Goal: Transaction & Acquisition: Purchase product/service

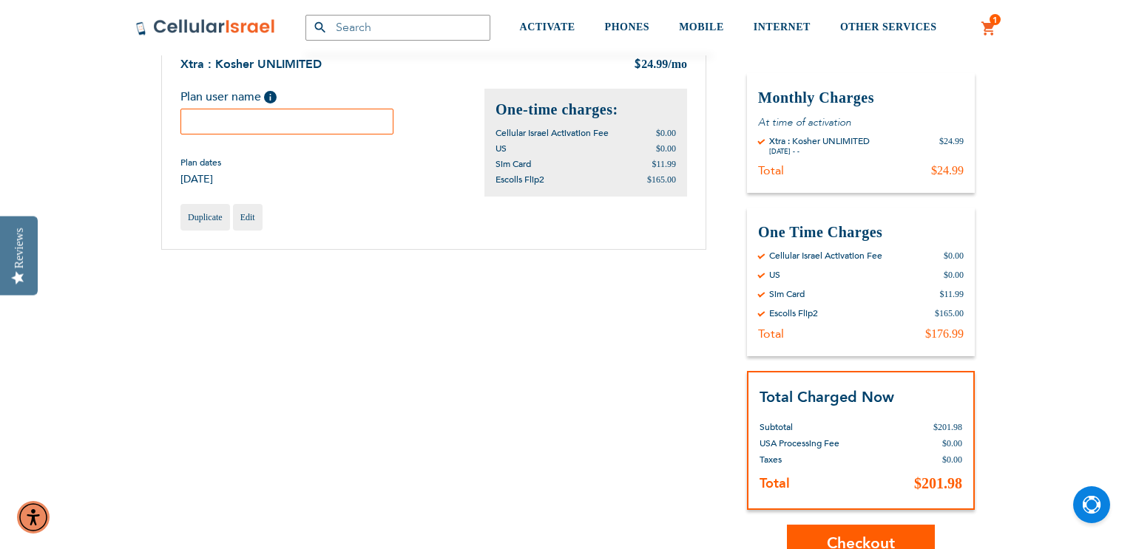
scroll to position [169, 0]
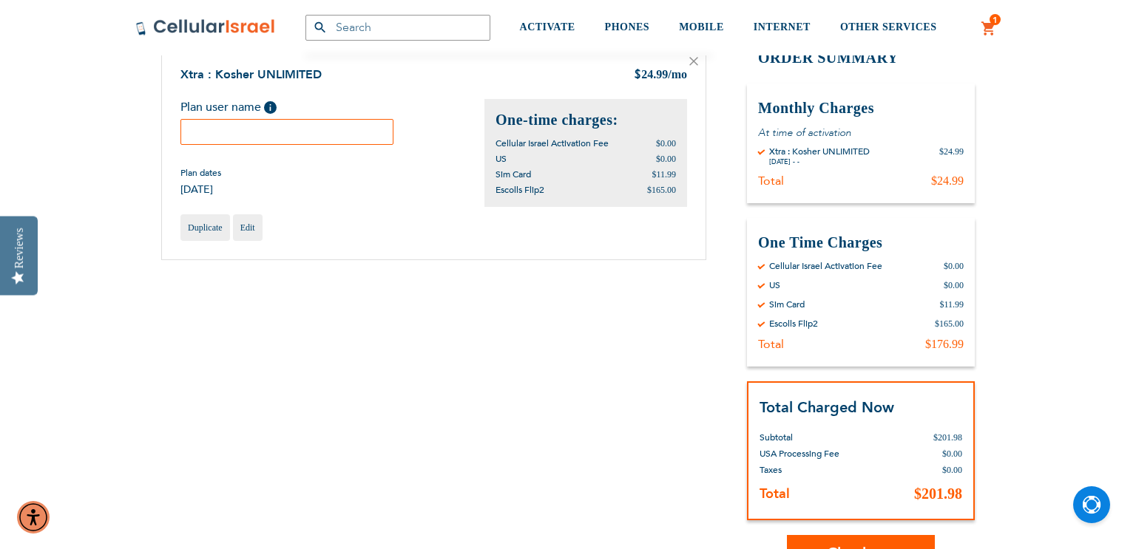
click at [301, 126] on input "text" at bounding box center [286, 132] width 213 height 26
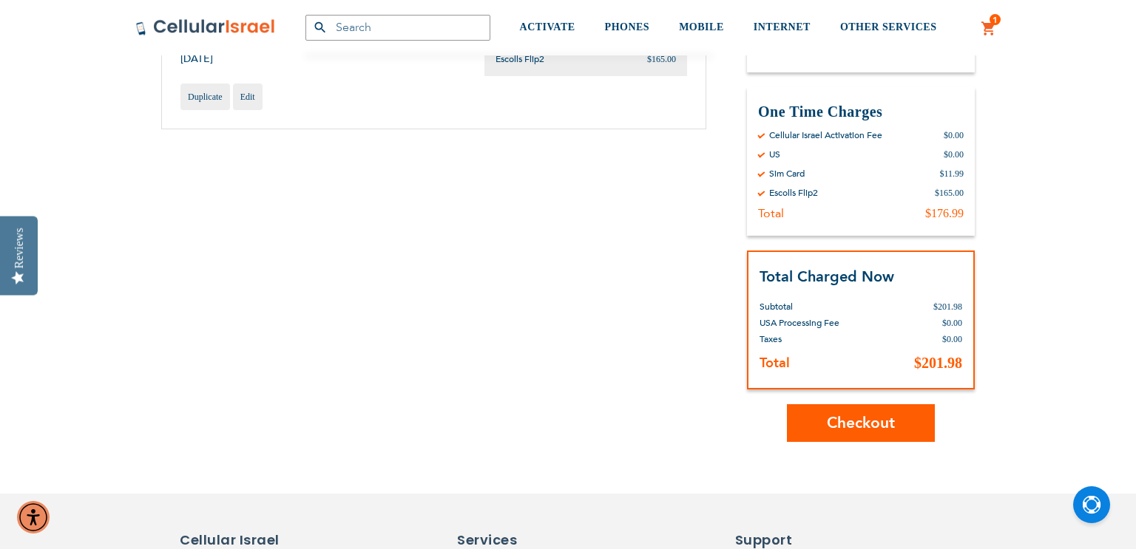
scroll to position [311, 0]
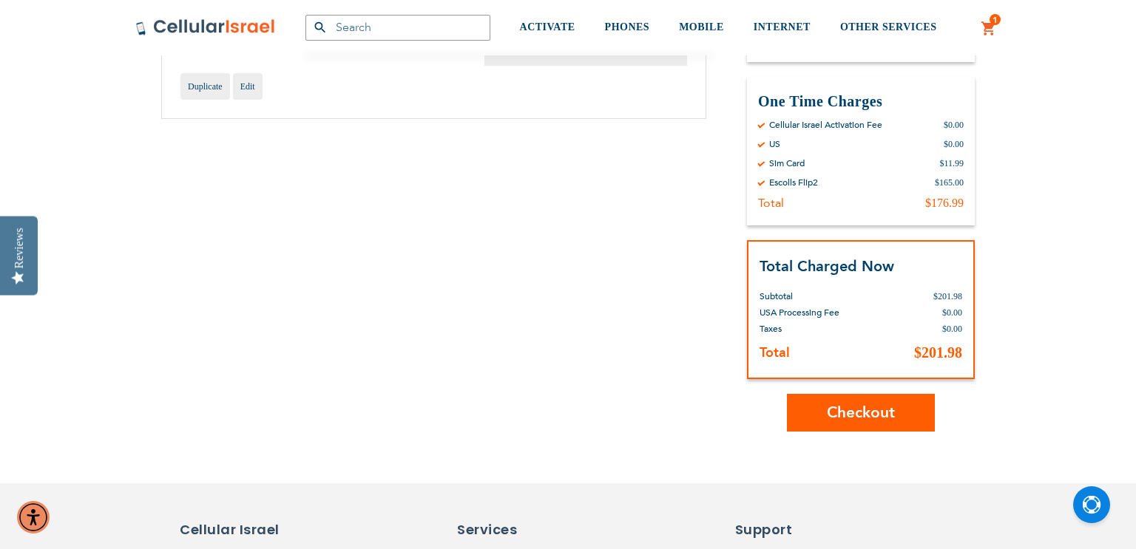
type input "Shlomo Shonek"
click at [847, 428] on button "Checkout" at bounding box center [861, 413] width 148 height 38
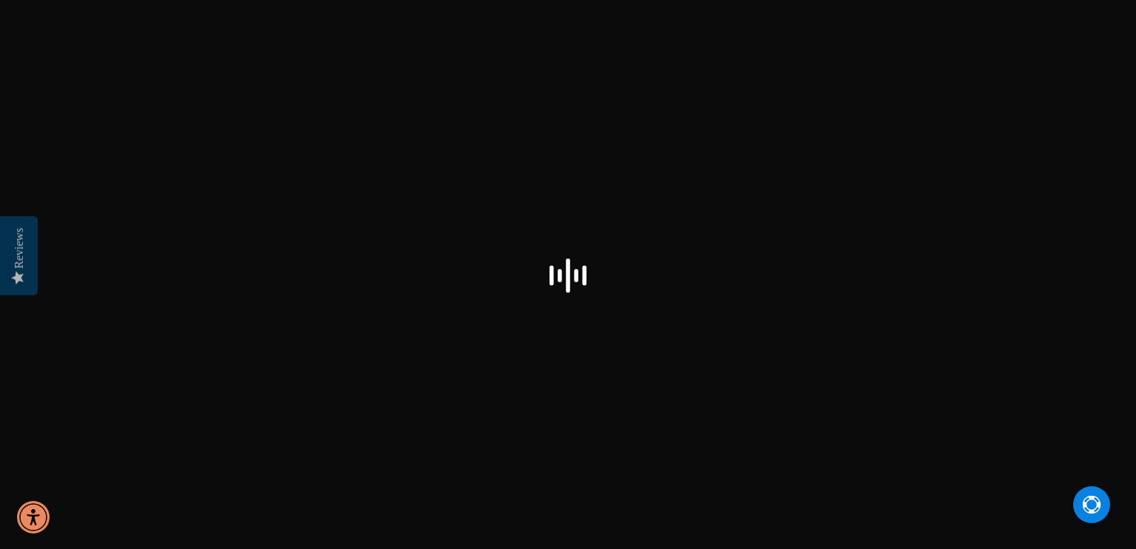
select select "US"
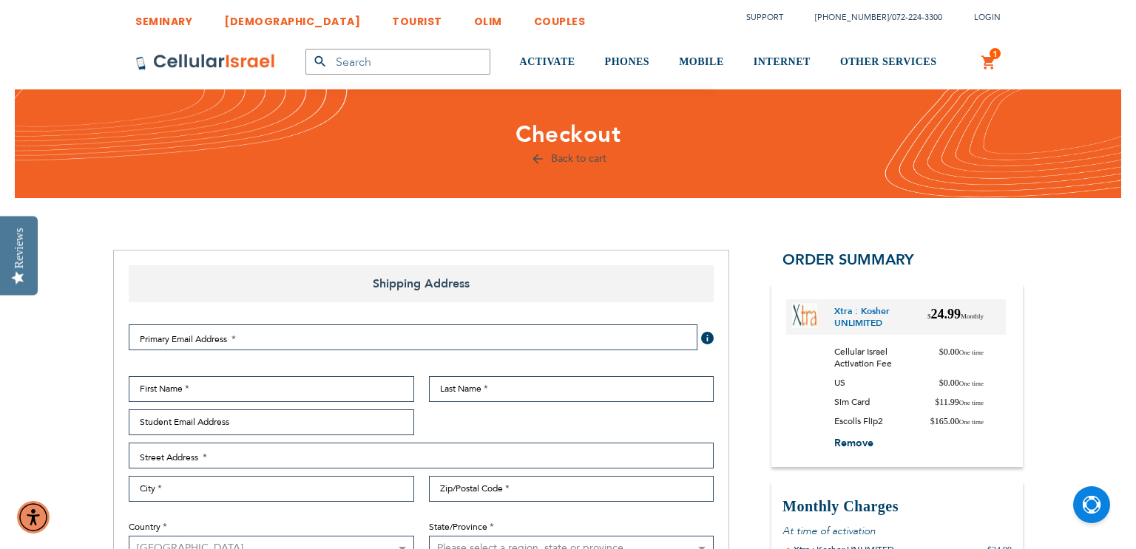
checkbox input "false"
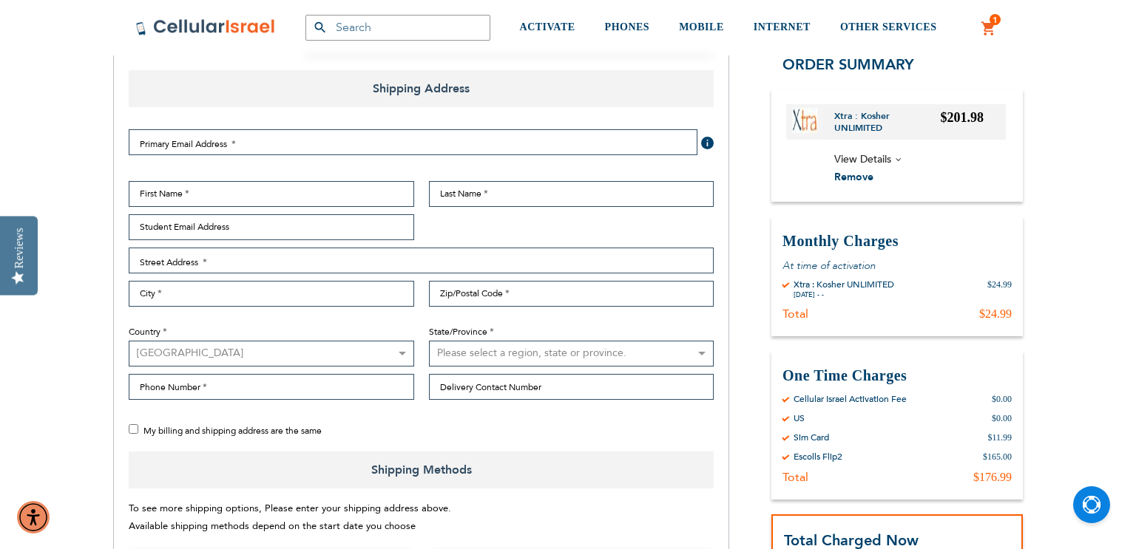
scroll to position [195, 0]
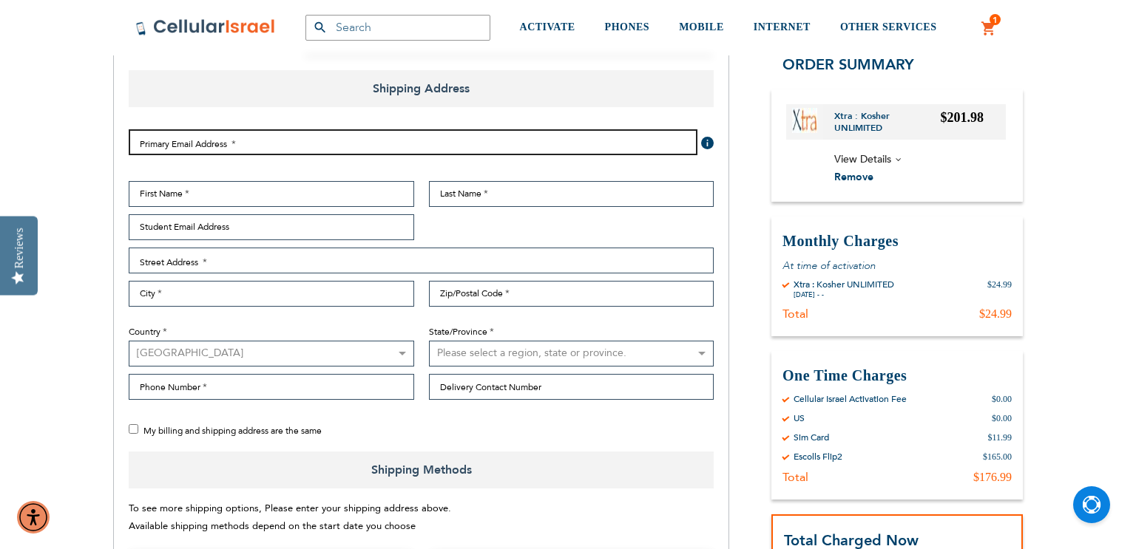
click at [337, 130] on input "Email Address" at bounding box center [413, 142] width 569 height 26
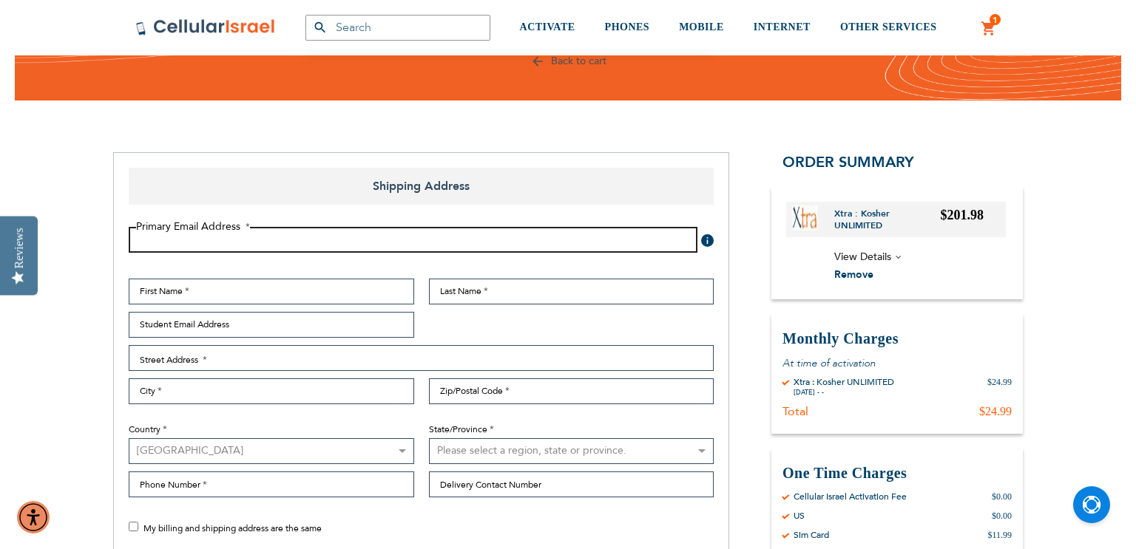
scroll to position [89, 0]
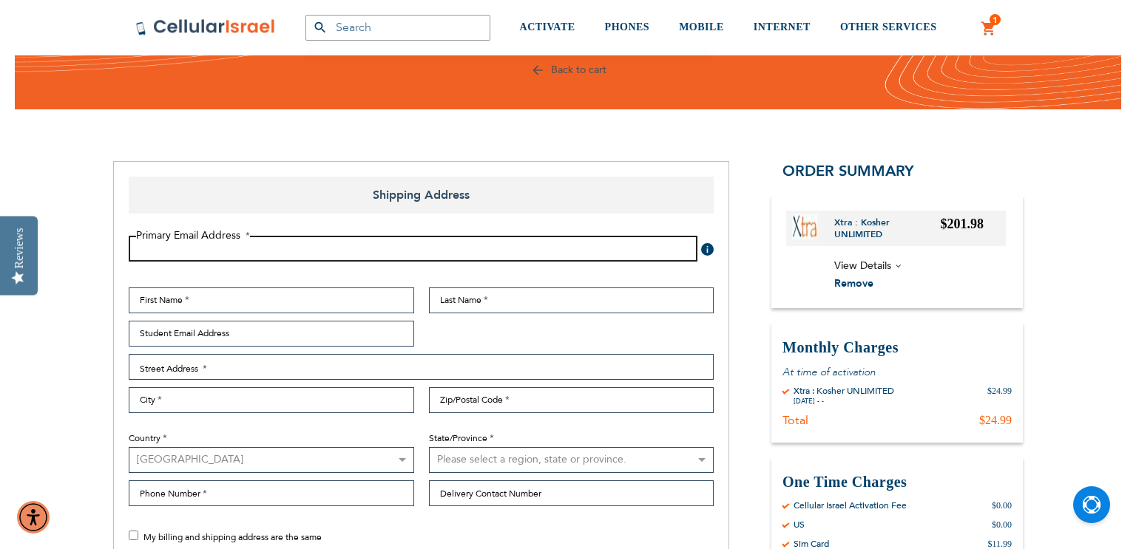
click at [458, 254] on input "Email Address" at bounding box center [413, 249] width 569 height 26
type input "[EMAIL_ADDRESS][DOMAIN_NAME]"
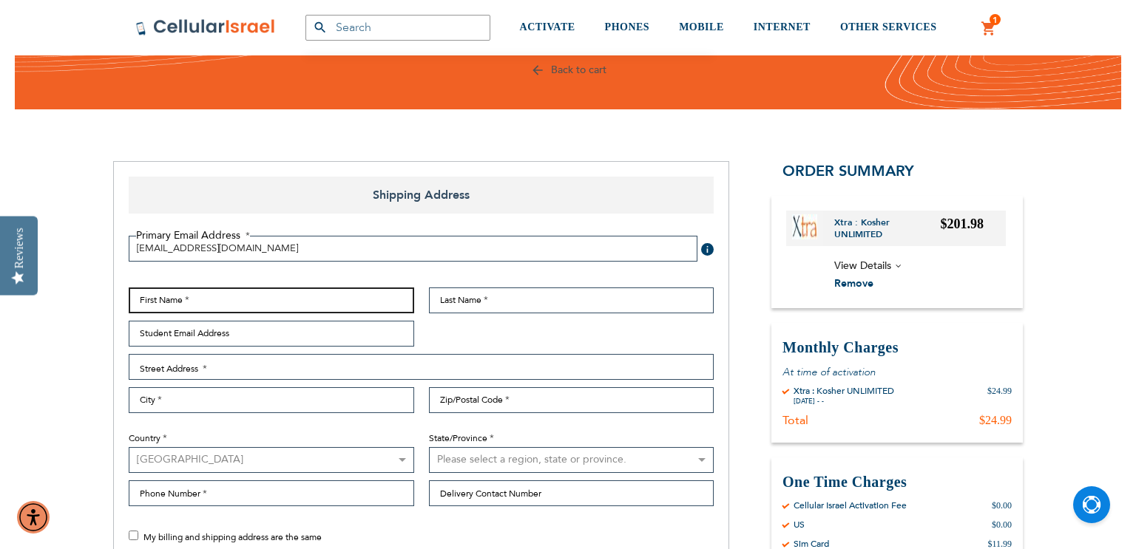
click at [282, 306] on input "First Name" at bounding box center [271, 301] width 285 height 26
type input "[PERSON_NAME]"
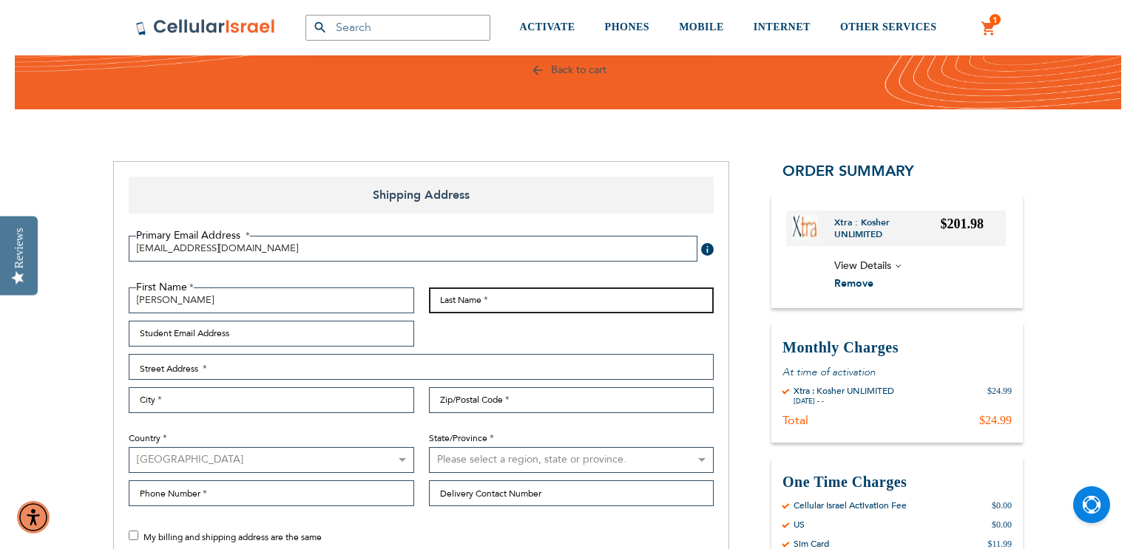
type input "[PERSON_NAME]"
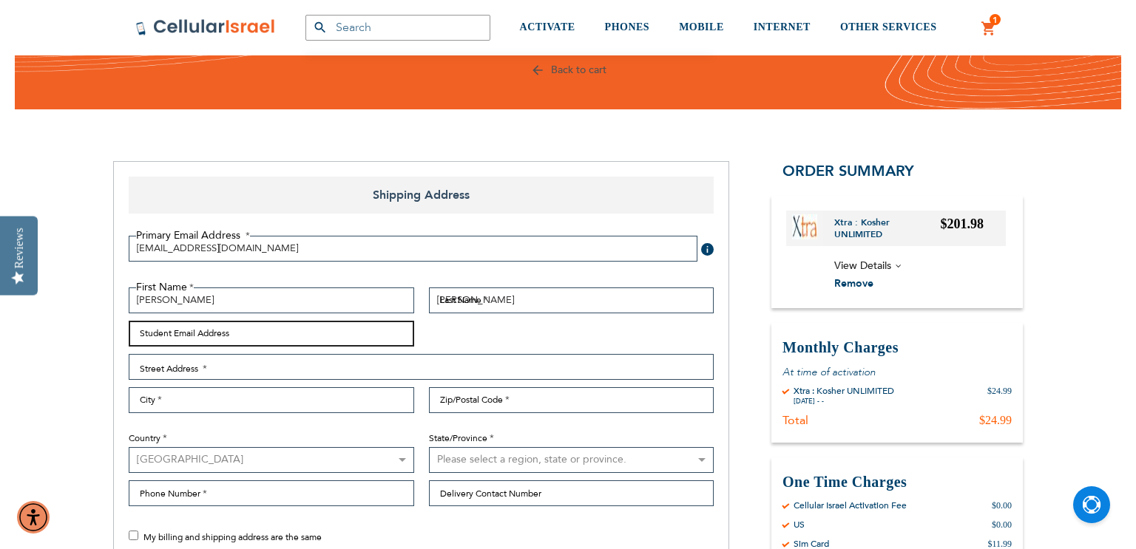
type input "[EMAIL_ADDRESS][DOMAIN_NAME]"
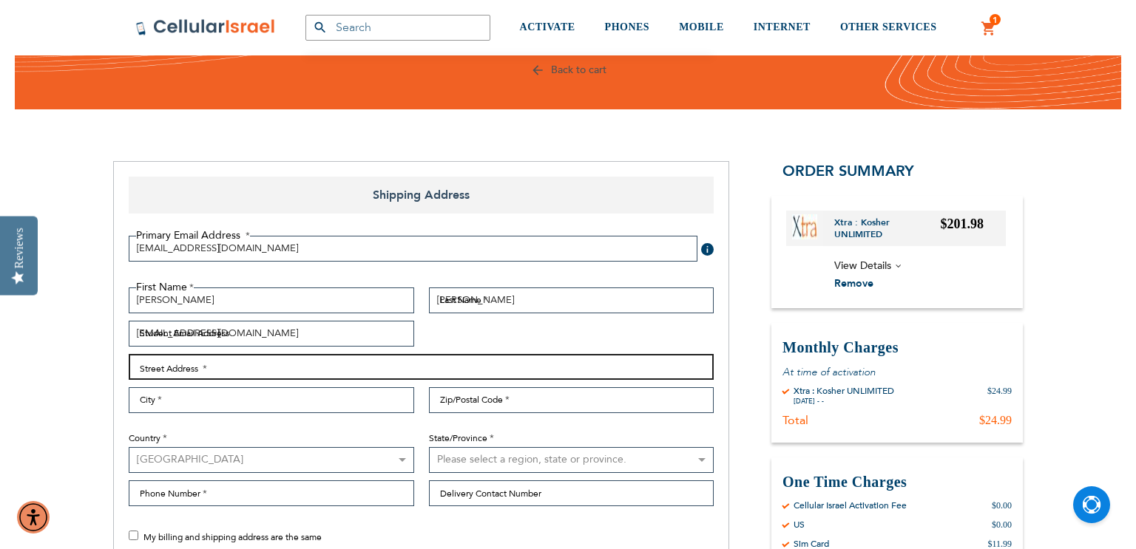
type input "[STREET_ADDRESS]"
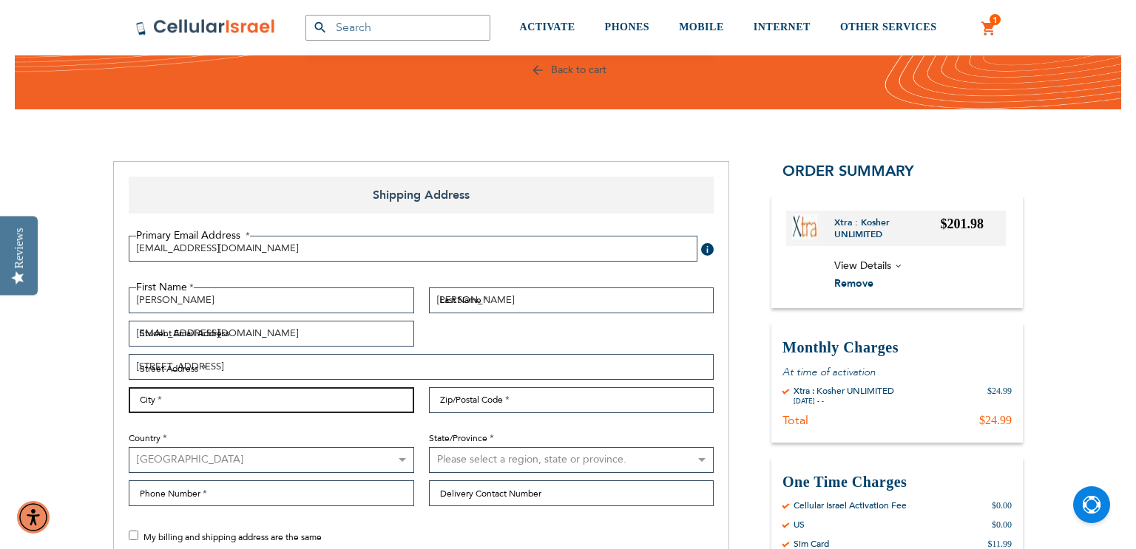
type input "FAR ROCKAWAY"
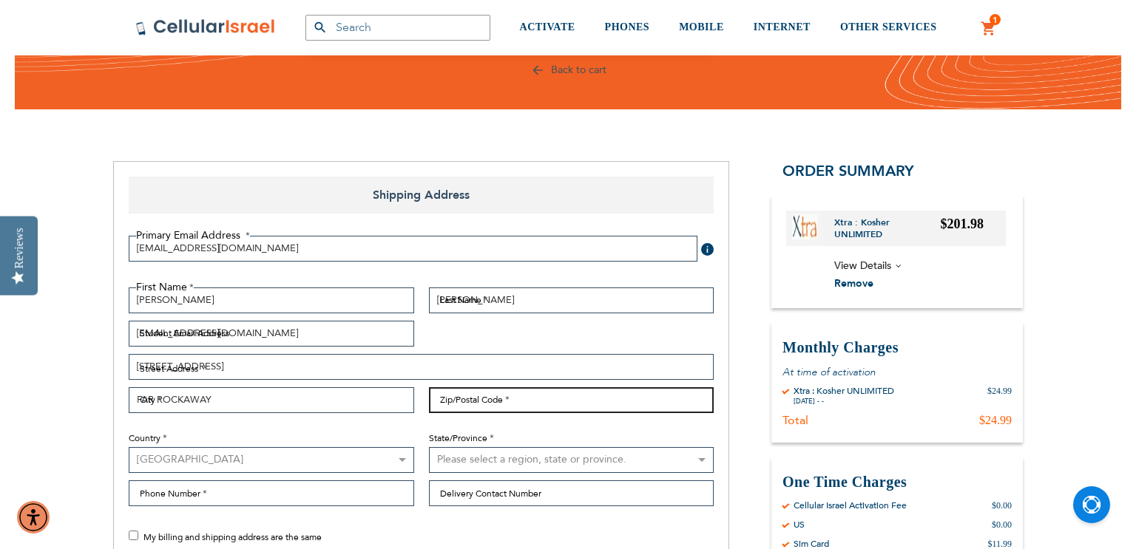
type input "11691"
select select "43"
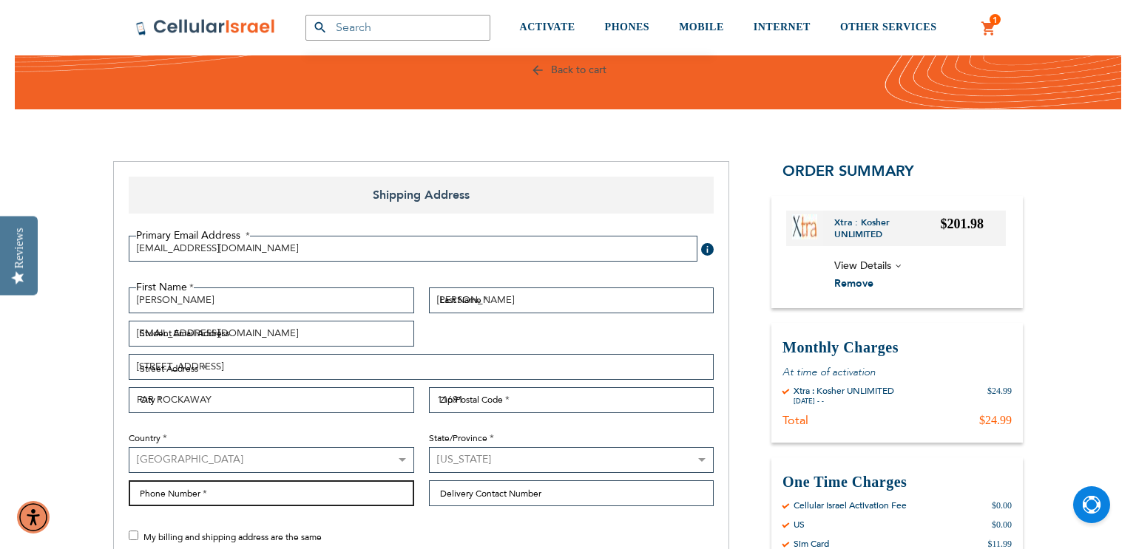
type input "9176518073"
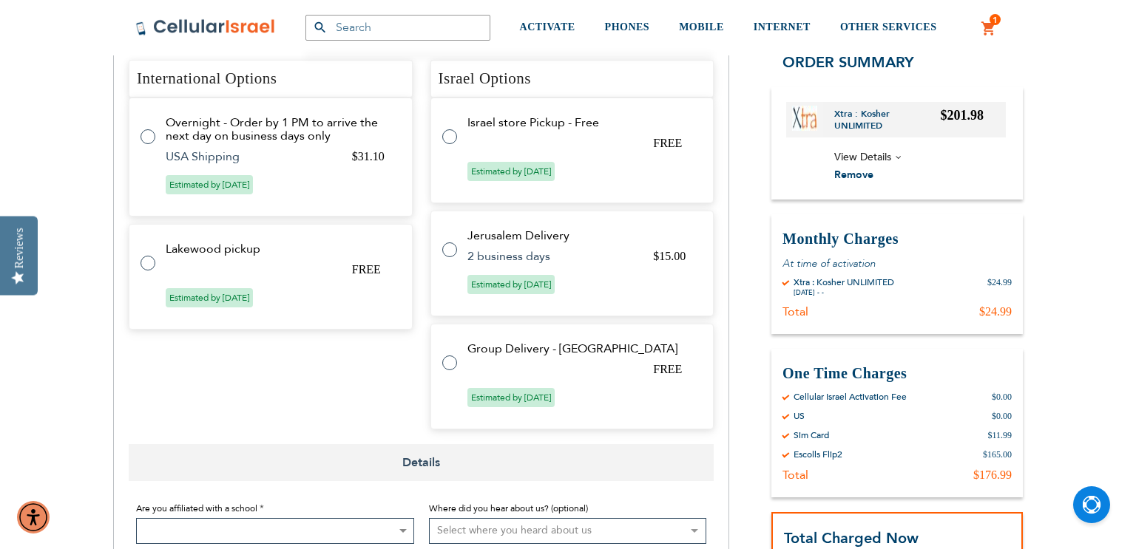
scroll to position [683, 0]
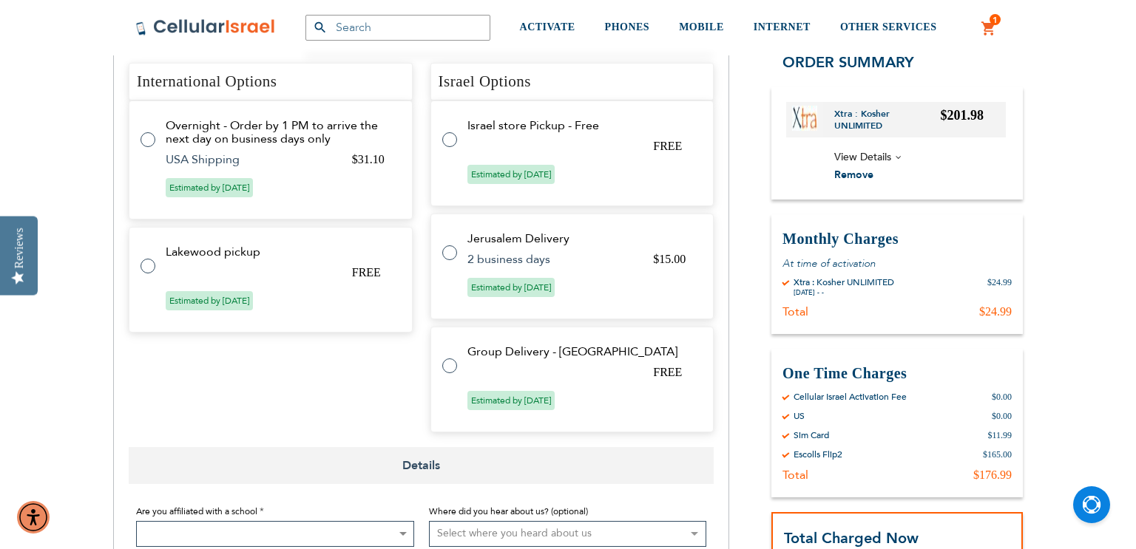
click at [264, 285] on tr "Lakewood pickup FREE Estimated by [DATE]" at bounding box center [271, 280] width 284 height 106
radio input "true"
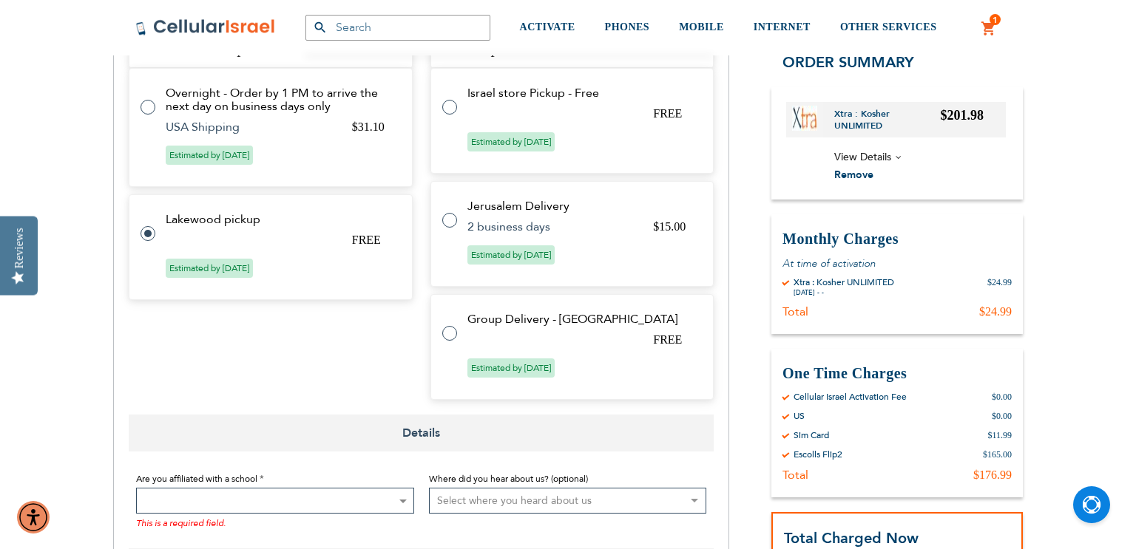
scroll to position [651, 0]
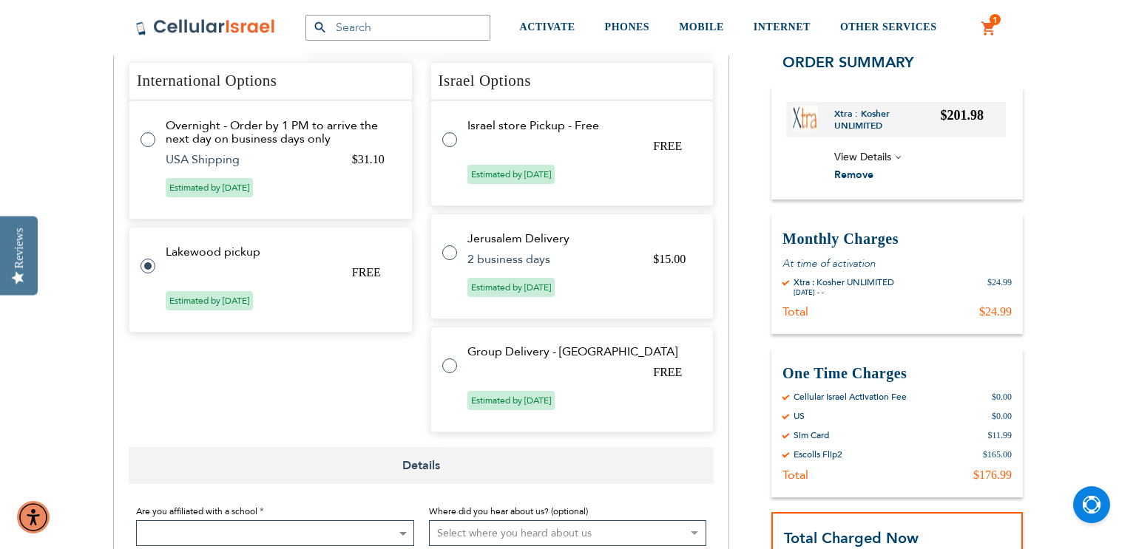
click at [264, 285] on tr "Lakewood pickup FREE Estimated by [DATE]" at bounding box center [271, 280] width 284 height 106
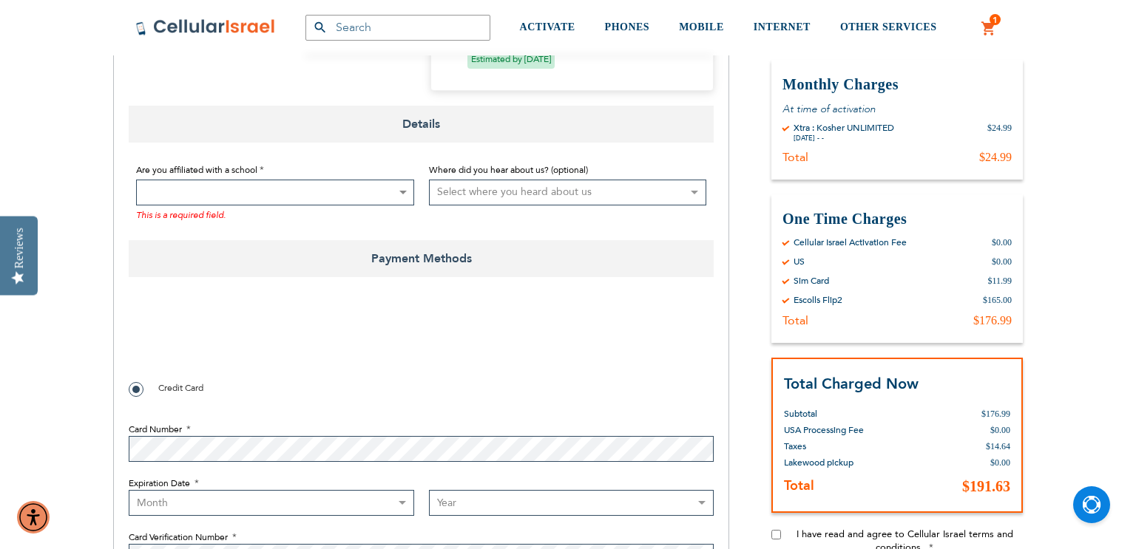
scroll to position [1018, 0]
click at [319, 189] on span at bounding box center [275, 192] width 278 height 26
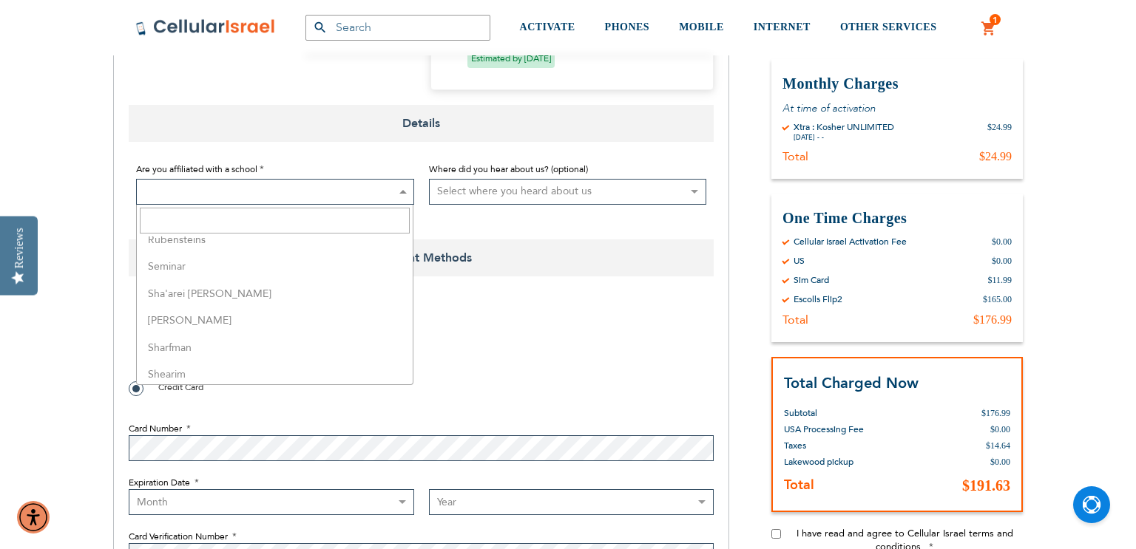
scroll to position [3484, 0]
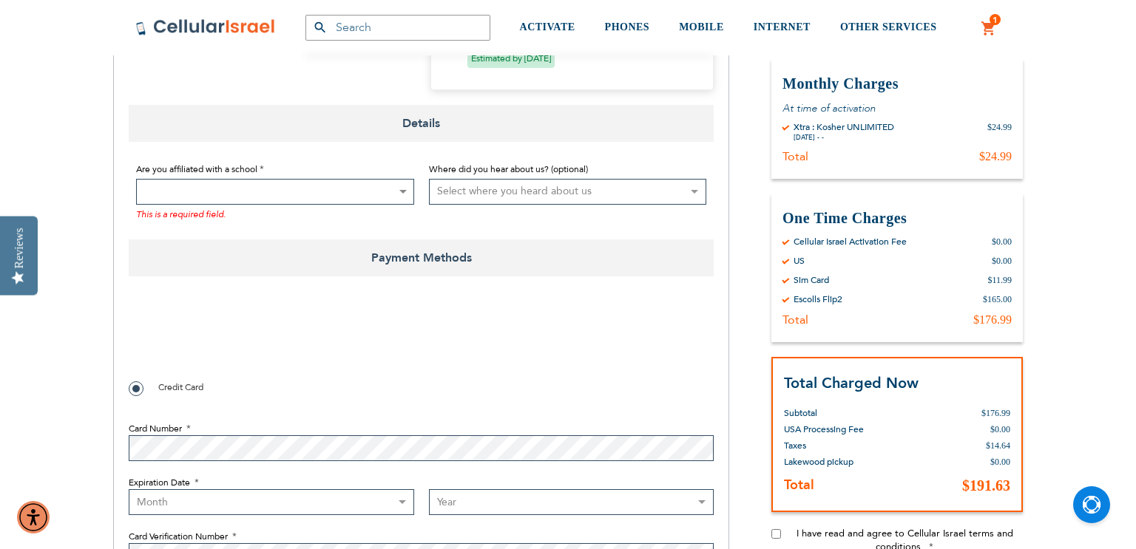
click at [373, 179] on span at bounding box center [275, 192] width 278 height 26
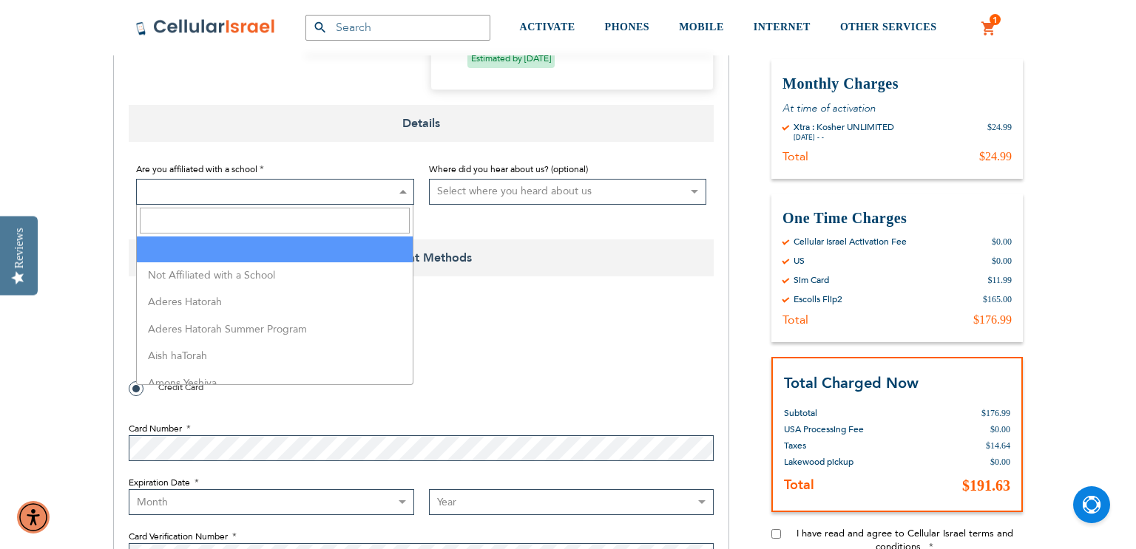
click at [373, 179] on span at bounding box center [275, 192] width 278 height 26
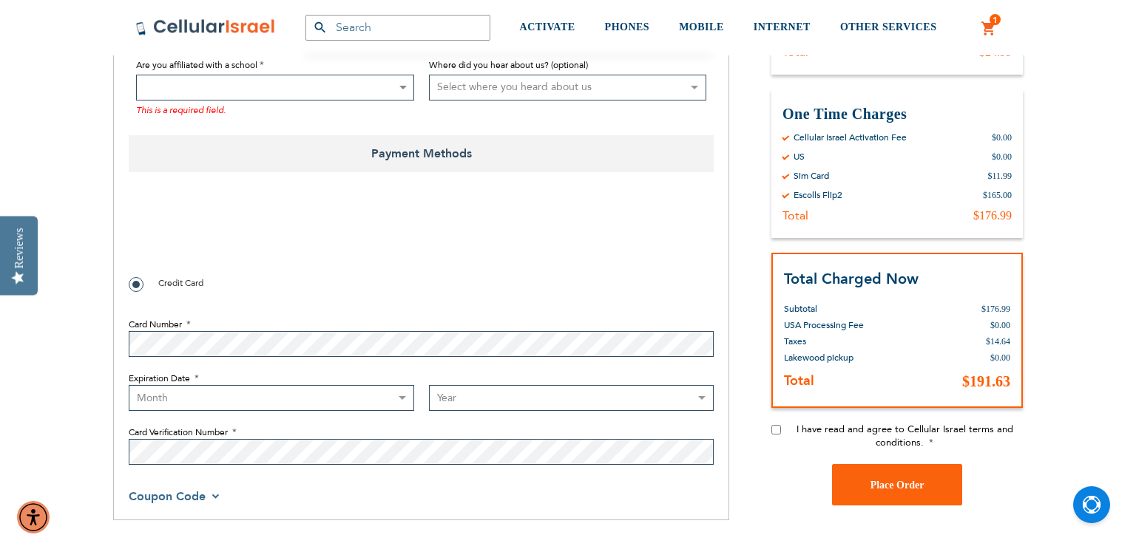
scroll to position [1122, 0]
checkbox input "true"
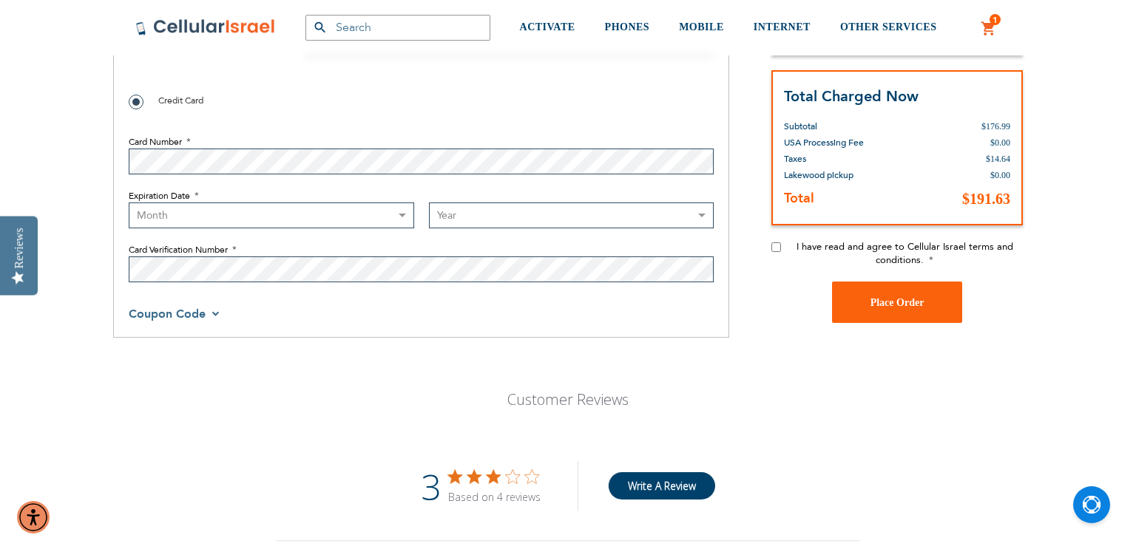
scroll to position [1310, 0]
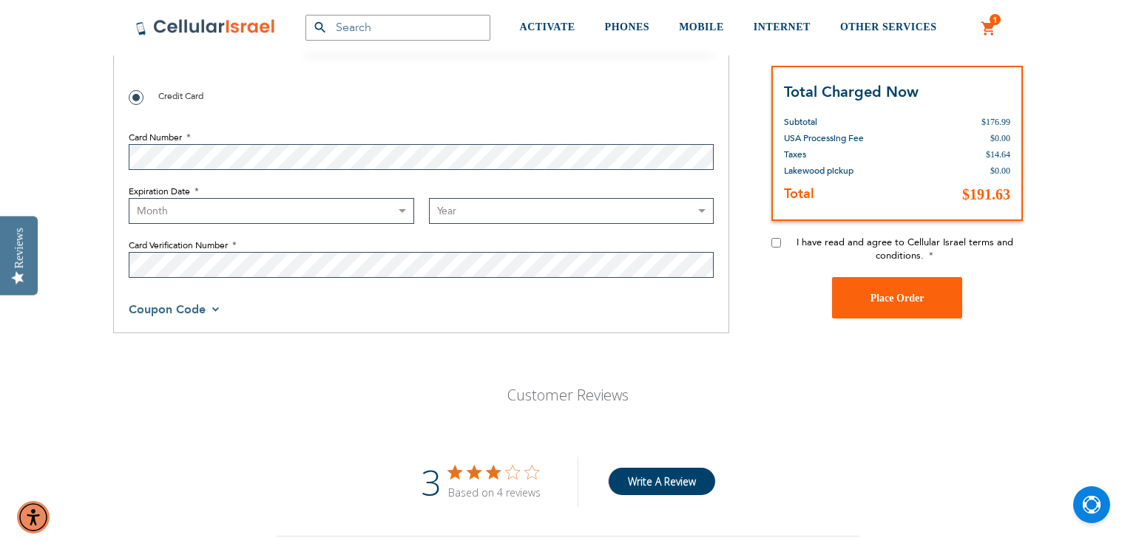
select select "5"
select select "2027"
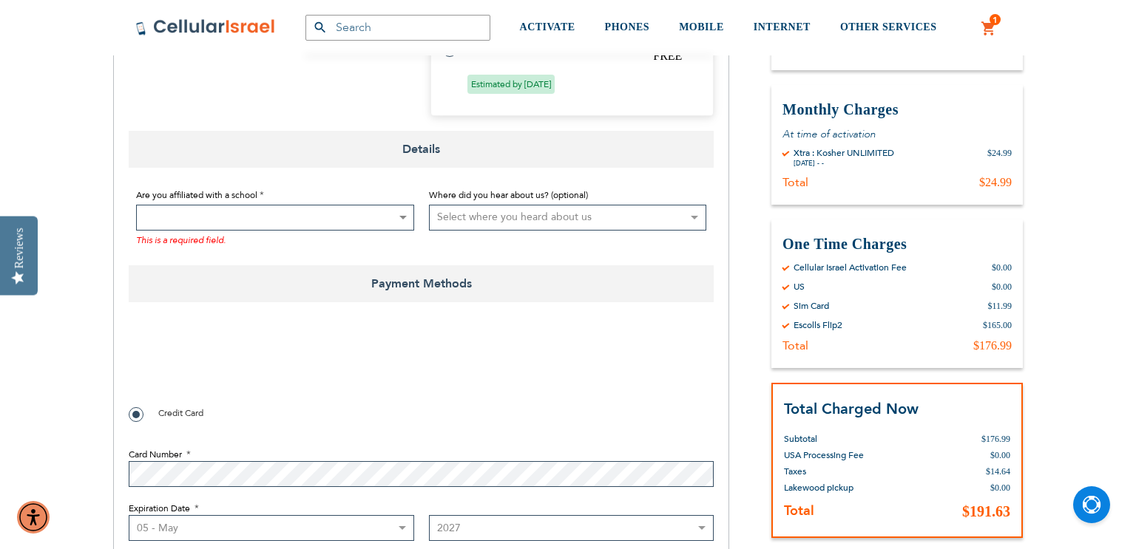
scroll to position [989, 0]
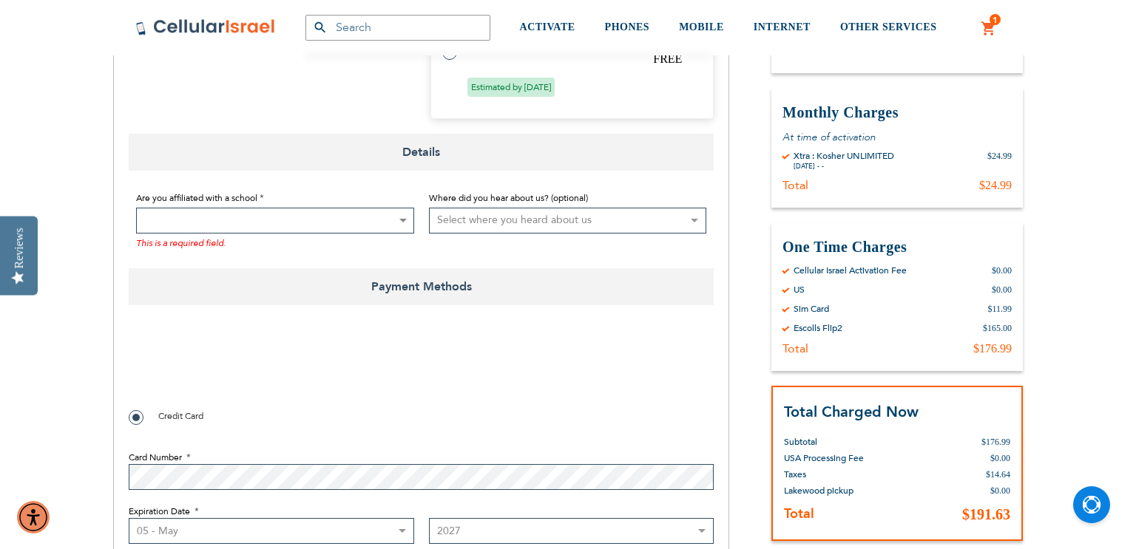
checkbox input "false"
click at [368, 215] on span at bounding box center [275, 221] width 278 height 26
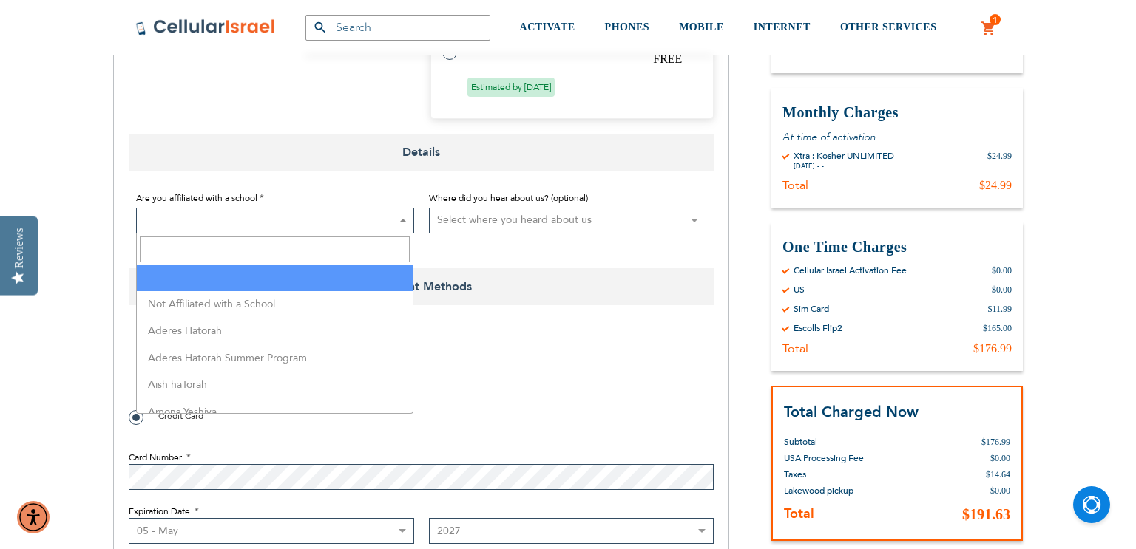
click at [368, 215] on span at bounding box center [275, 221] width 278 height 26
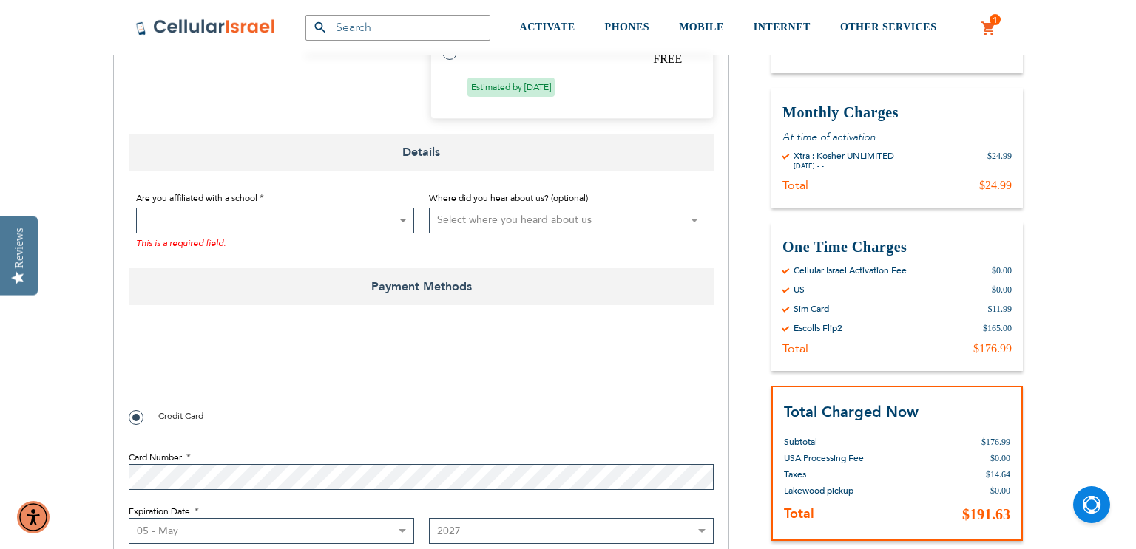
click at [368, 215] on span at bounding box center [275, 221] width 278 height 26
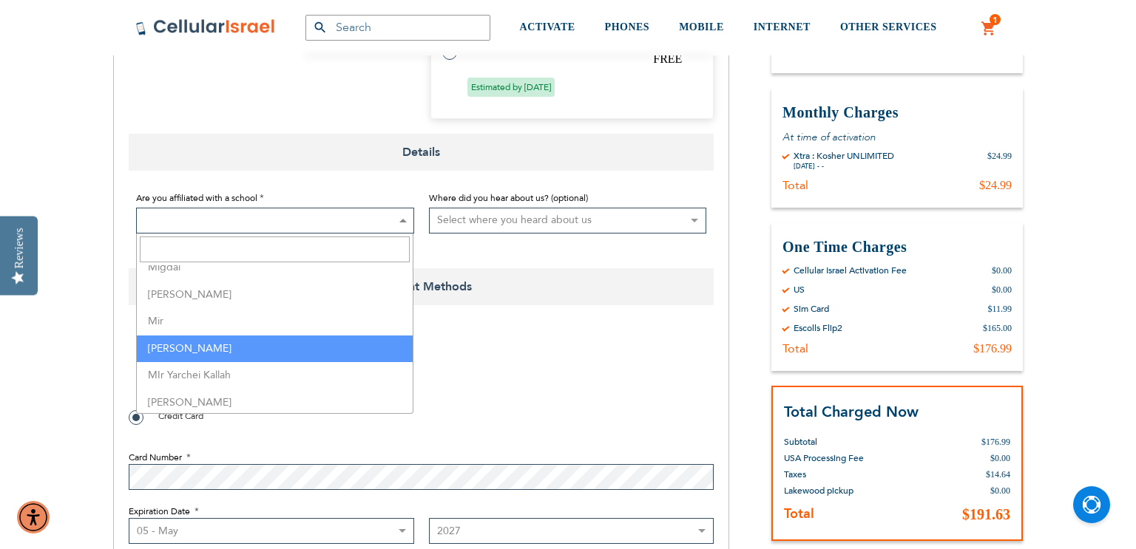
scroll to position [2537, 0]
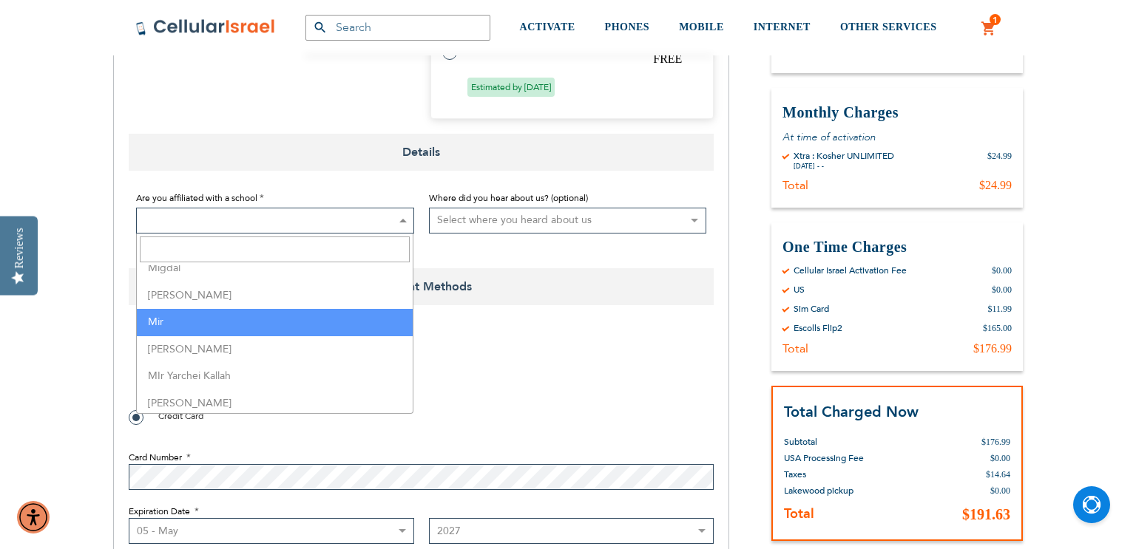
select select "114"
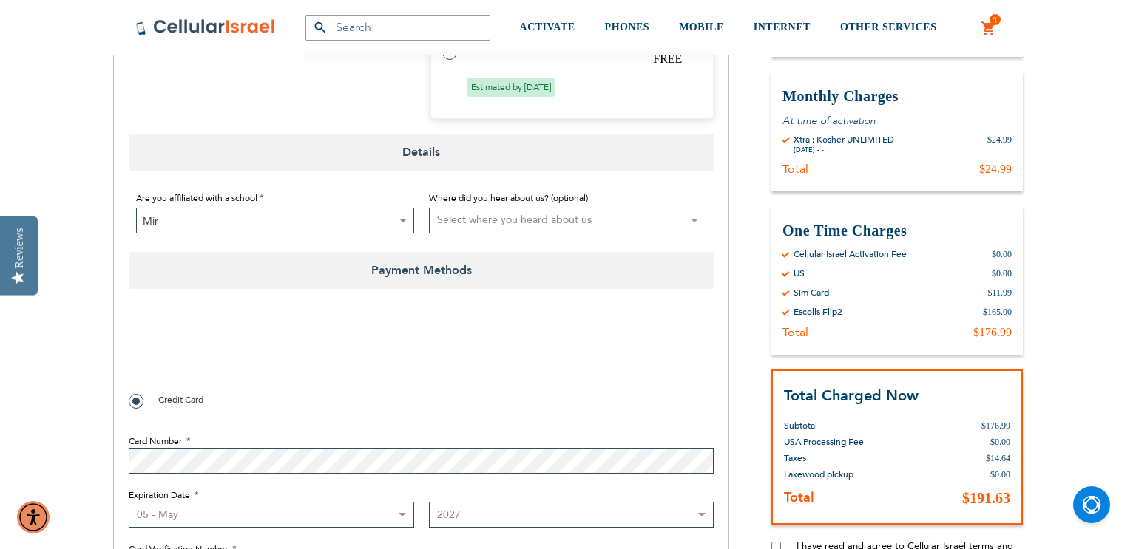
checkbox input "true"
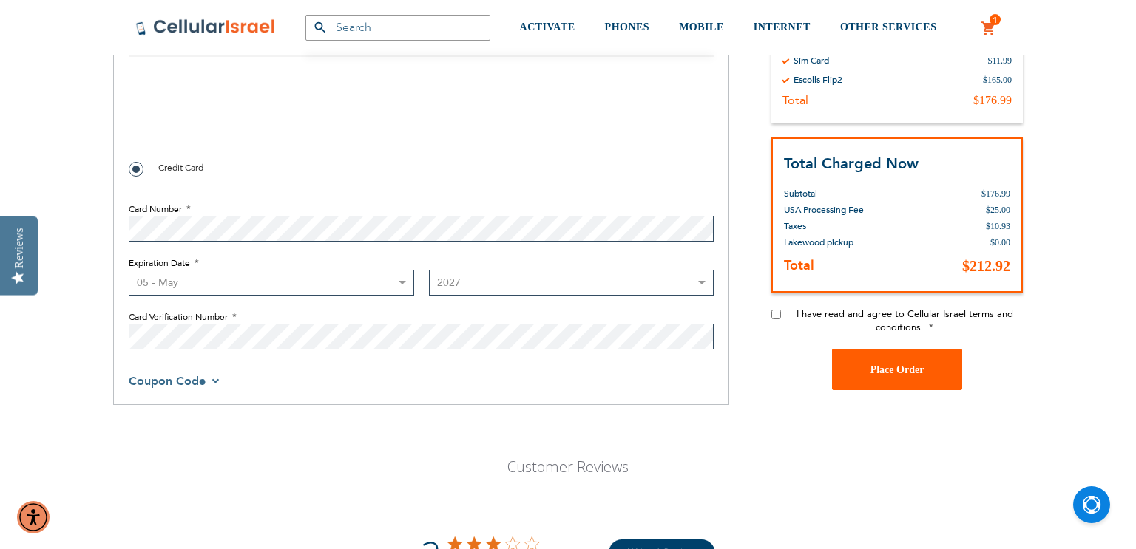
scroll to position [1220, 0]
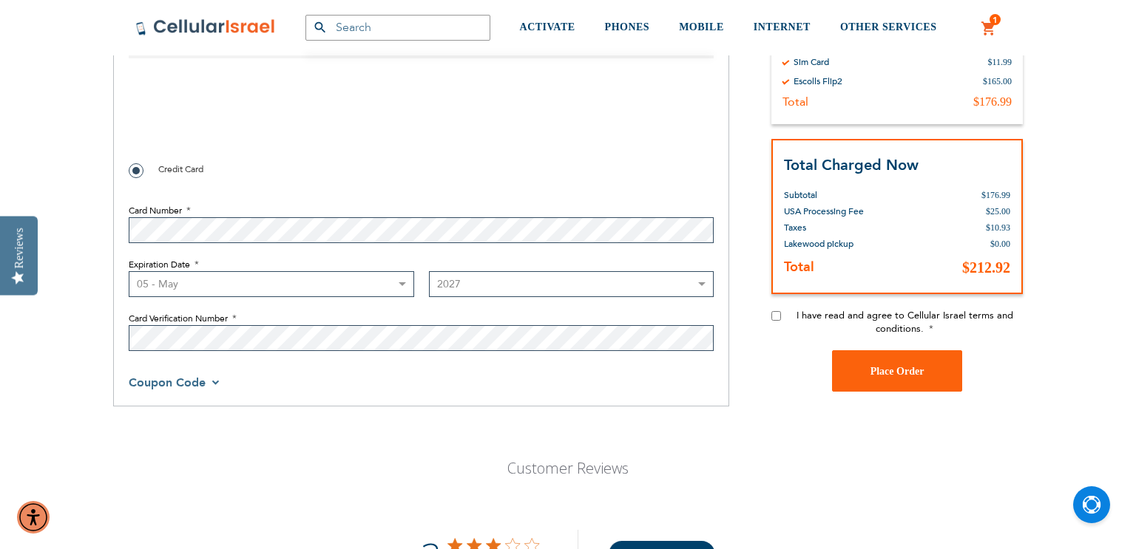
click at [779, 320] on input "I have read and agree to Cellular Israel terms and conditions." at bounding box center [776, 316] width 10 height 10
checkbox input "true"
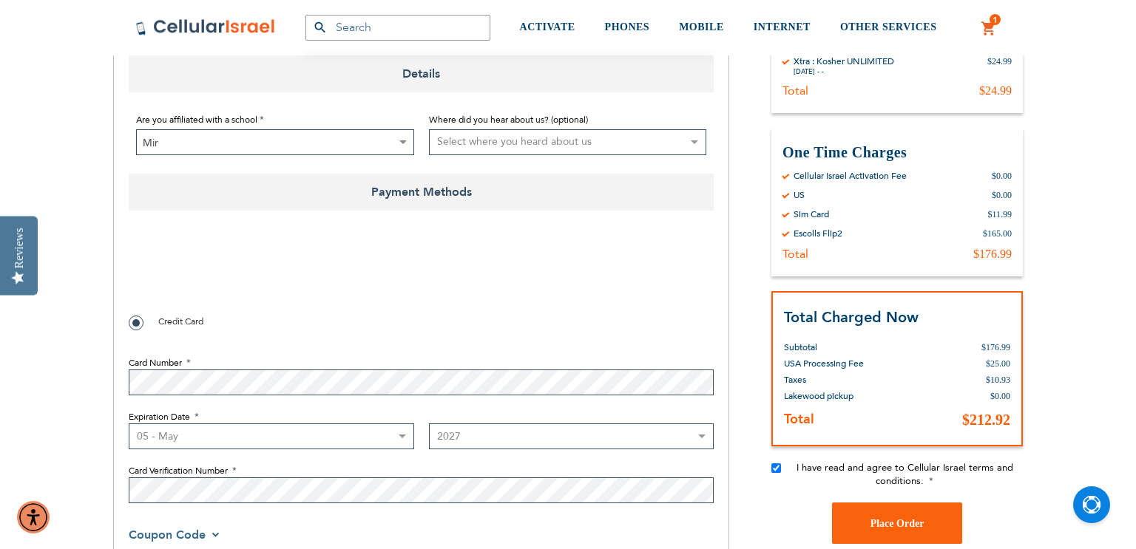
scroll to position [1061, 0]
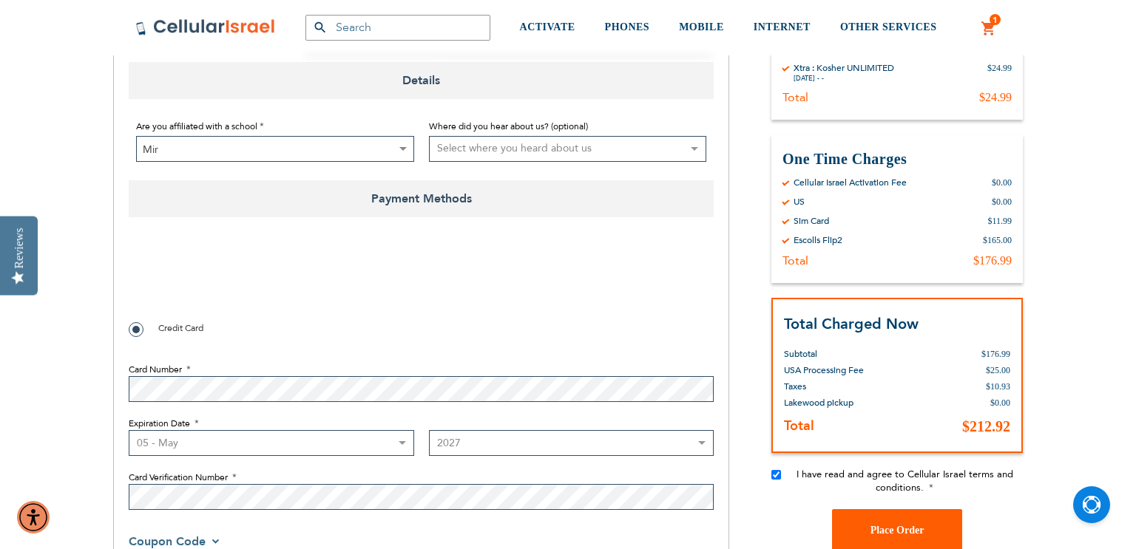
click at [878, 527] on span "Place Order" at bounding box center [897, 530] width 54 height 11
